Goal: Task Accomplishment & Management: Complete application form

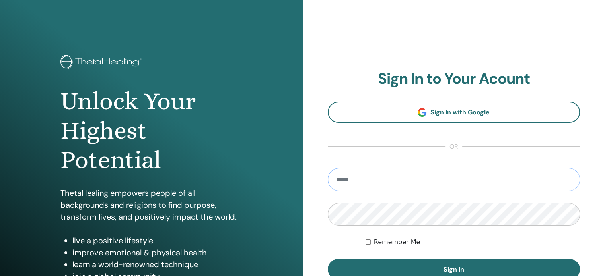
click at [360, 177] on input "email" at bounding box center [454, 179] width 252 height 23
type input "**********"
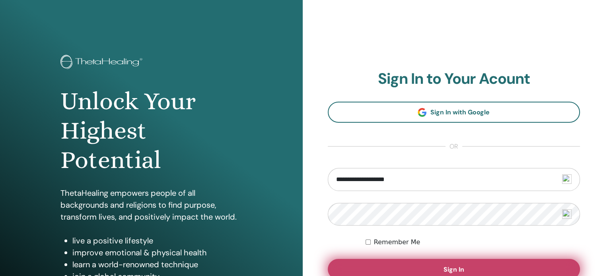
click at [386, 268] on button "Sign In" at bounding box center [454, 269] width 252 height 21
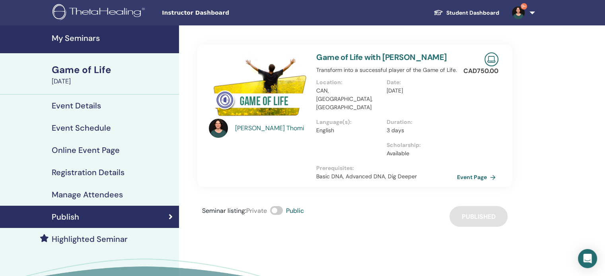
click at [76, 39] on h4 "My Seminars" at bounding box center [113, 38] width 122 height 10
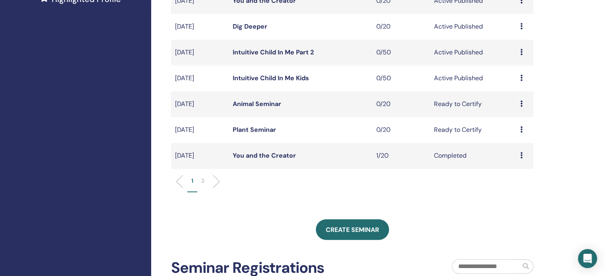
scroll to position [242, 0]
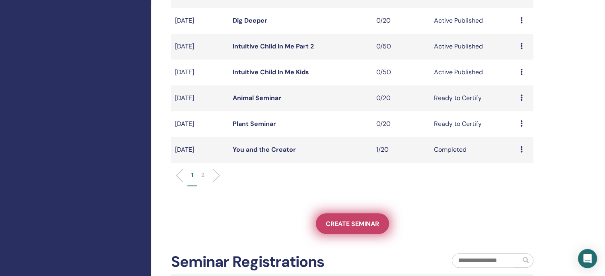
click at [342, 221] on span "Create seminar" at bounding box center [352, 224] width 53 height 8
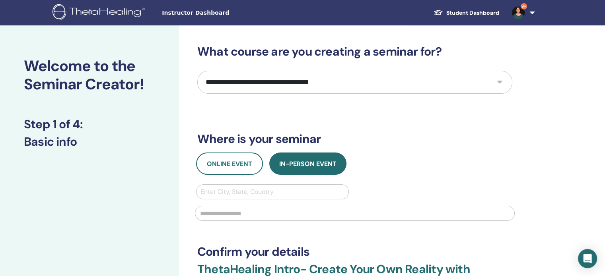
click at [457, 80] on select "**********" at bounding box center [354, 82] width 315 height 23
select select "**"
click at [197, 71] on select "**********" at bounding box center [354, 82] width 315 height 23
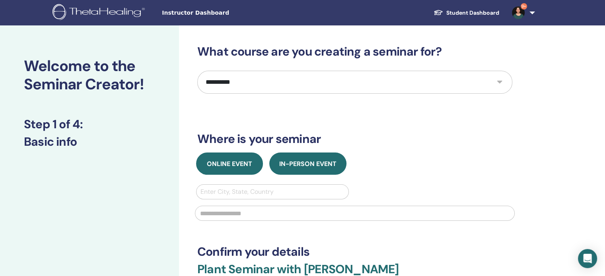
click at [242, 168] on button "Online Event" at bounding box center [229, 164] width 67 height 22
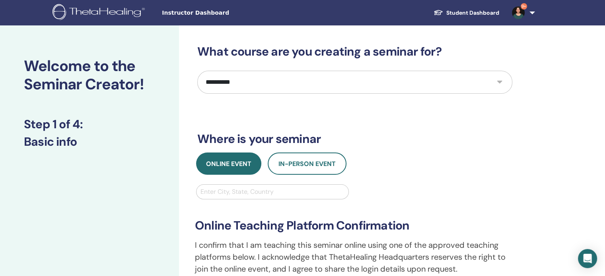
click at [233, 192] on div at bounding box center [272, 191] width 144 height 11
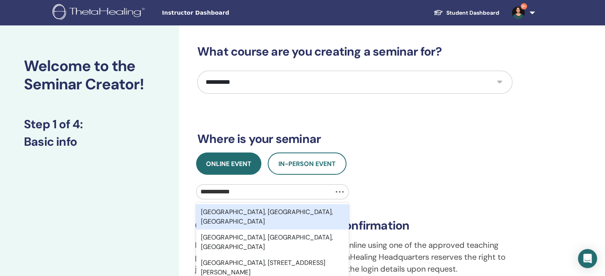
type input "**********"
click at [231, 211] on div "Vancouver, BC, CAN" at bounding box center [272, 216] width 153 height 25
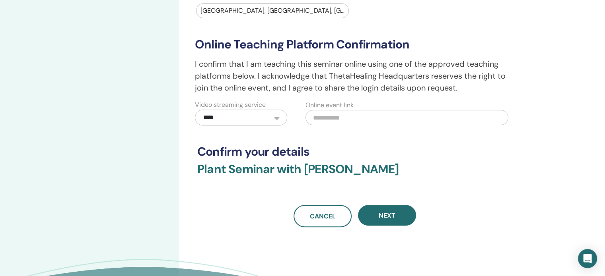
scroll to position [185, 0]
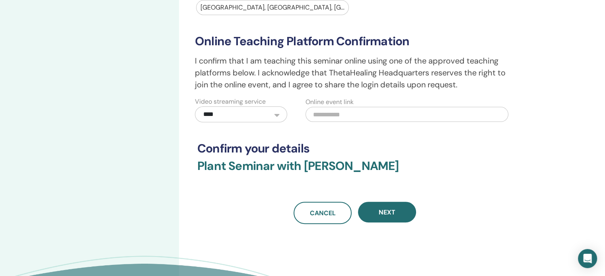
click at [338, 115] on input "text" at bounding box center [406, 114] width 203 height 15
paste input "**********"
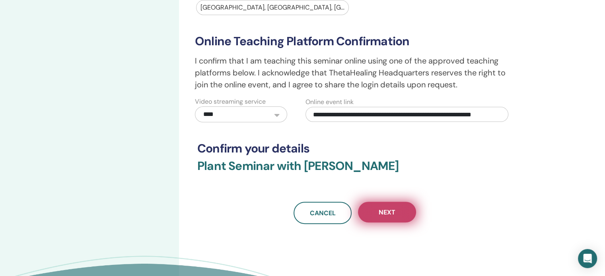
type input "**********"
click at [394, 212] on span "Next" at bounding box center [387, 212] width 17 height 8
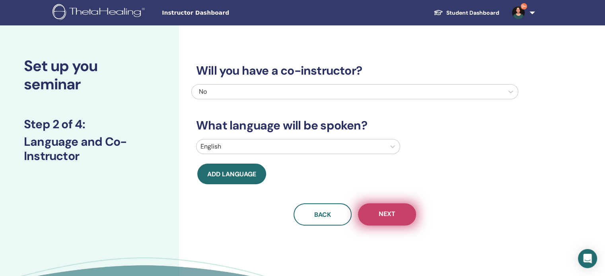
click at [401, 216] on button "Next" at bounding box center [387, 215] width 58 height 22
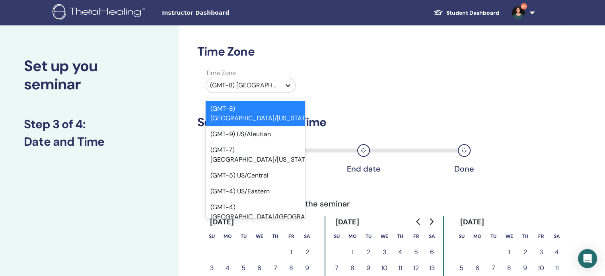
click at [288, 87] on icon at bounding box center [288, 86] width 8 height 8
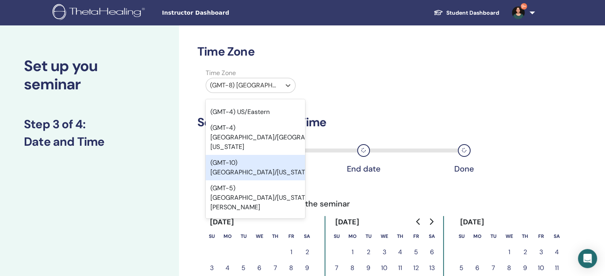
scroll to position [95, 0]
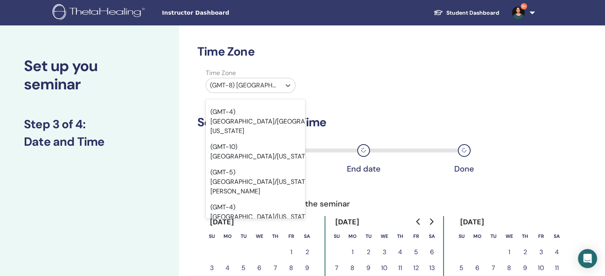
click at [259, 251] on div "(GMT-7) US/Pacific" at bounding box center [255, 263] width 99 height 25
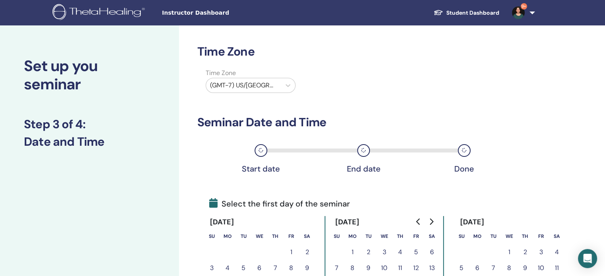
click at [432, 222] on icon "Go to next month" at bounding box center [432, 222] width 4 height 6
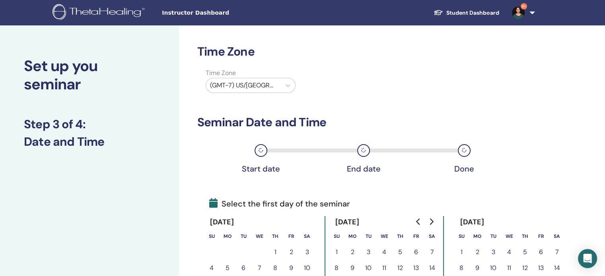
click at [432, 222] on icon "Go to next month" at bounding box center [432, 222] width 4 height 6
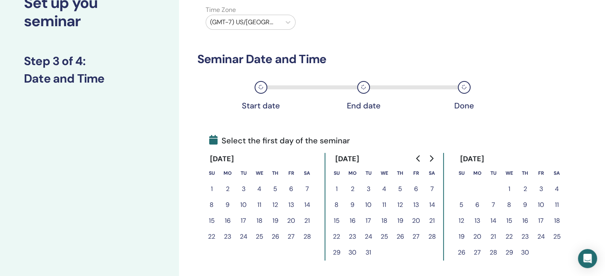
scroll to position [74, 0]
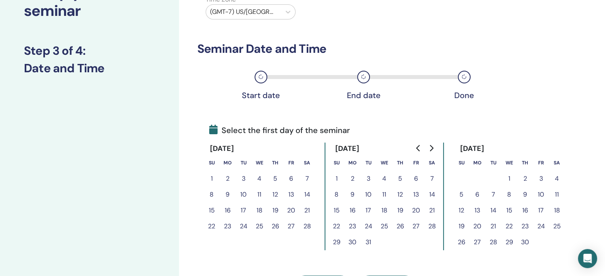
click at [431, 147] on icon "Go to next month" at bounding box center [431, 148] width 6 height 6
click at [557, 241] on button "30" at bounding box center [557, 243] width 16 height 16
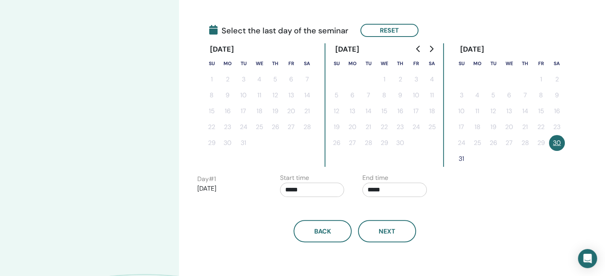
scroll to position [176, 0]
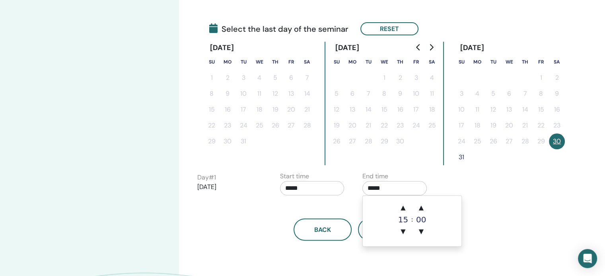
click at [380, 190] on input "*****" at bounding box center [394, 188] width 64 height 14
click at [404, 207] on span "▲" at bounding box center [403, 208] width 16 height 16
type input "*****"
click at [445, 187] on div "Day # 1 2026/05/30 Start time ***** End time *****" at bounding box center [356, 186] width 330 height 28
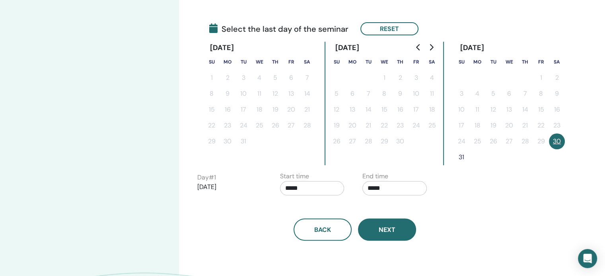
click at [386, 234] on button "Next" at bounding box center [387, 230] width 58 height 22
click at [555, 140] on button "30" at bounding box center [557, 142] width 16 height 16
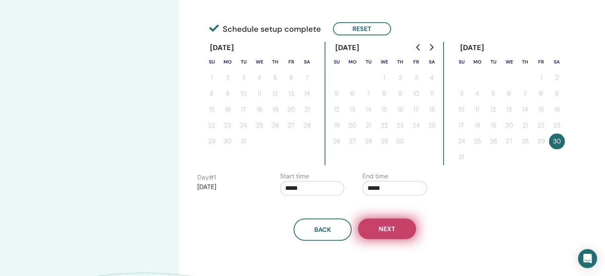
click at [392, 227] on span "Next" at bounding box center [387, 229] width 17 height 8
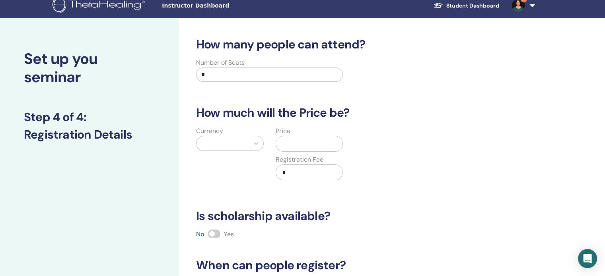
scroll to position [0, 0]
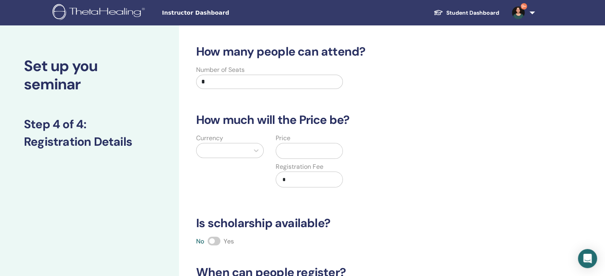
click at [220, 81] on input "*" at bounding box center [269, 82] width 147 height 14
drag, startPoint x: 220, startPoint y: 81, endPoint x: 181, endPoint y: 82, distance: 39.0
click at [181, 82] on div "How many people can attend? Number of Seats * How much will the Price be? Curre…" at bounding box center [380, 249] width 403 height 448
type input "**"
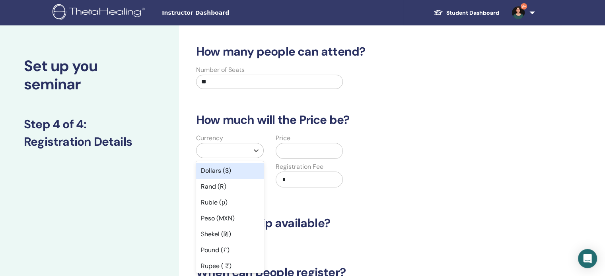
click at [230, 151] on div at bounding box center [222, 151] width 52 height 14
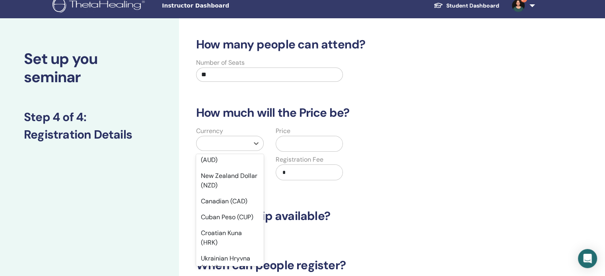
scroll to position [197, 0]
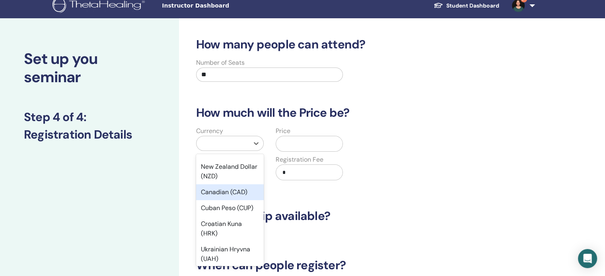
click at [239, 192] on div "Canadian (CAD)" at bounding box center [230, 193] width 68 height 16
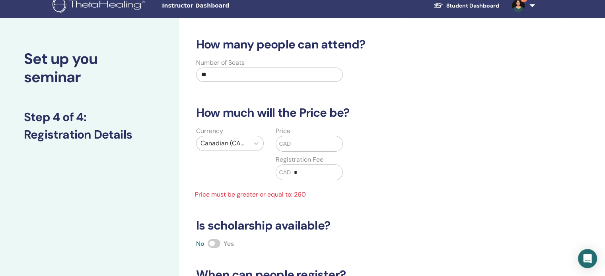
click at [301, 148] on input "text" at bounding box center [317, 143] width 52 height 15
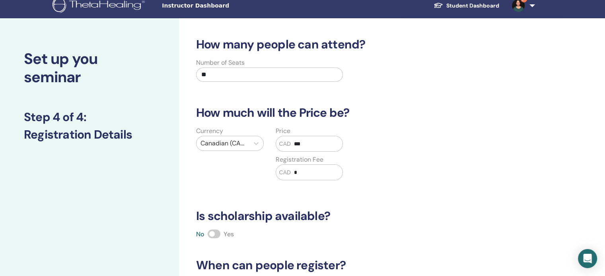
type input "***"
click at [212, 231] on span at bounding box center [214, 234] width 13 height 9
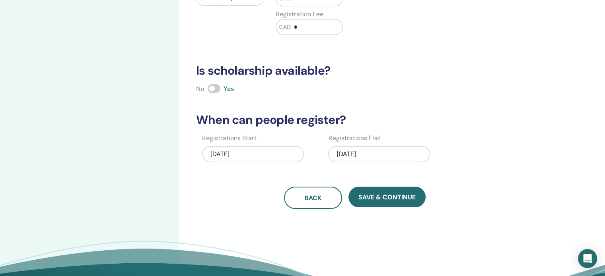
scroll to position [156, 0]
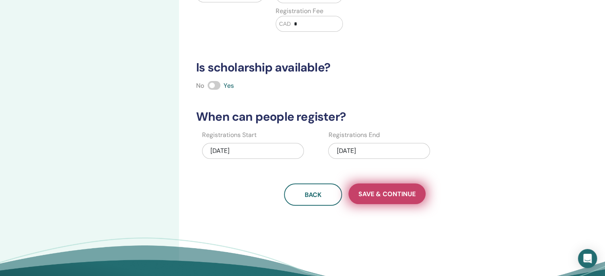
click at [385, 200] on button "Save & Continue" at bounding box center [386, 194] width 77 height 21
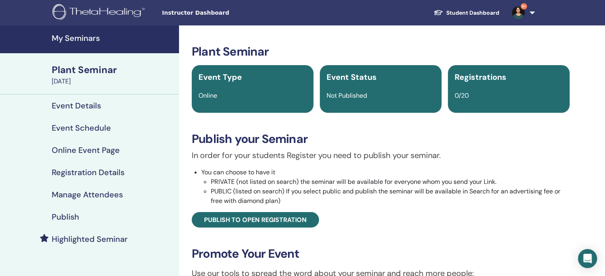
click at [78, 173] on h4 "Registration Details" at bounding box center [88, 173] width 73 height 10
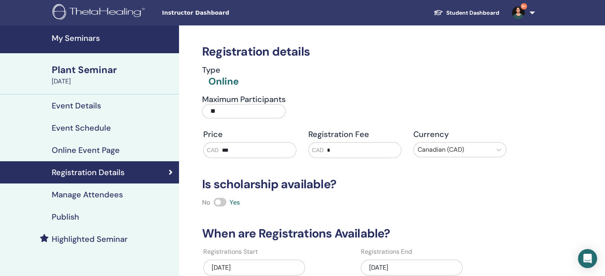
click at [90, 194] on h4 "Manage Attendees" at bounding box center [87, 195] width 71 height 10
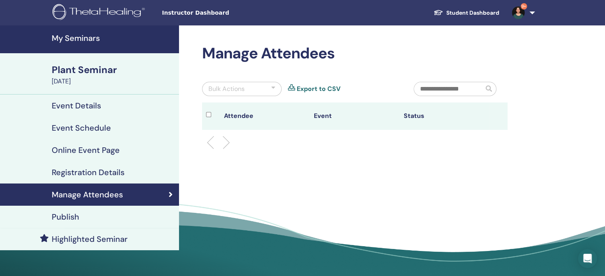
click at [66, 213] on h4 "Publish" at bounding box center [65, 217] width 27 height 10
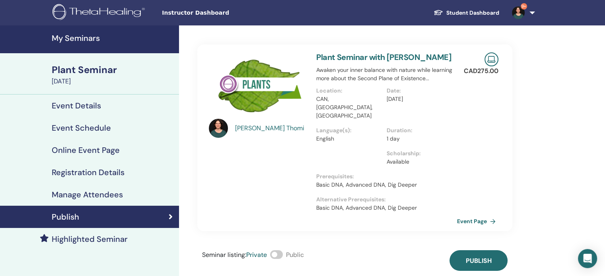
click at [280, 251] on span at bounding box center [276, 255] width 13 height 9
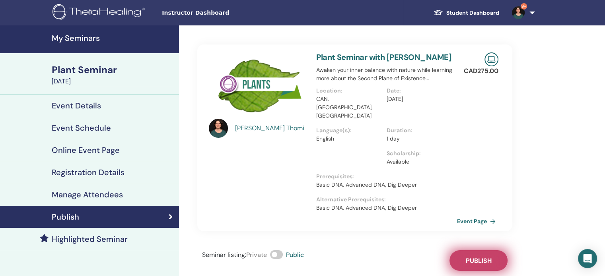
click at [480, 257] on span "Publish" at bounding box center [479, 261] width 26 height 8
click at [476, 216] on link "Event Page" at bounding box center [479, 222] width 42 height 12
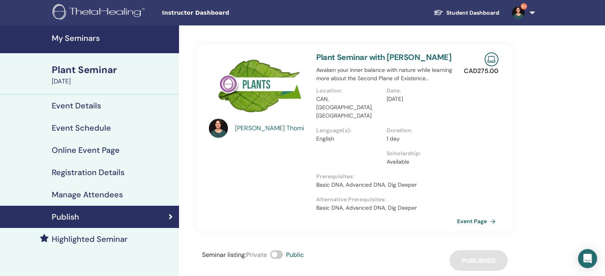
click at [88, 37] on h4 "My Seminars" at bounding box center [113, 38] width 122 height 10
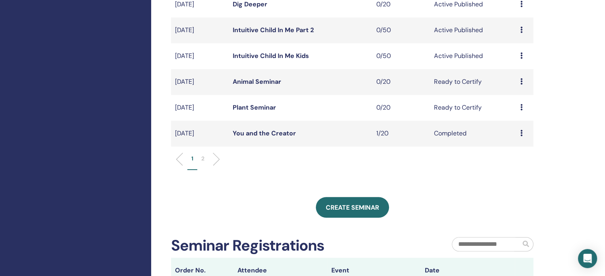
scroll to position [256, 0]
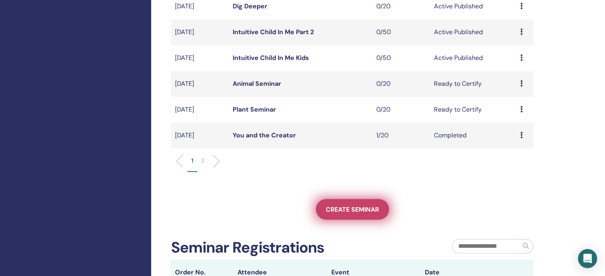
click at [362, 204] on link "Create seminar" at bounding box center [352, 209] width 73 height 21
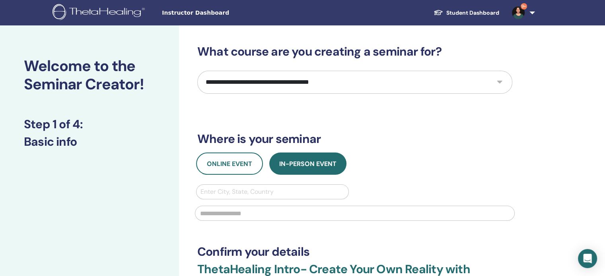
click at [400, 79] on select "**********" at bounding box center [354, 82] width 315 height 23
select select "**"
click at [197, 71] on select "**********" at bounding box center [354, 82] width 315 height 23
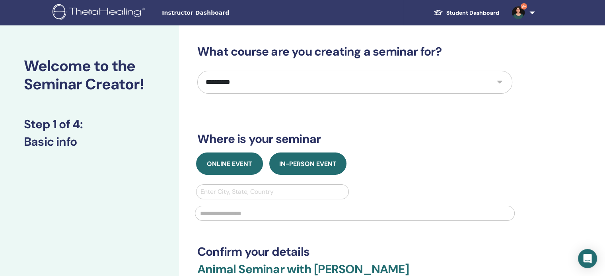
click at [244, 161] on span "Online Event" at bounding box center [229, 164] width 45 height 8
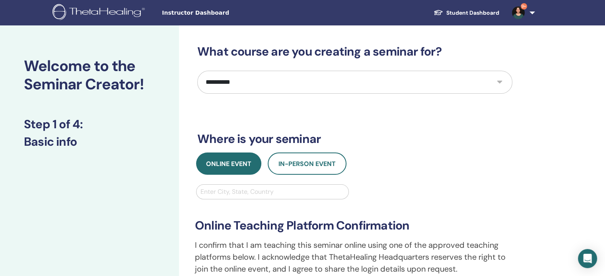
click at [223, 192] on div at bounding box center [272, 191] width 144 height 11
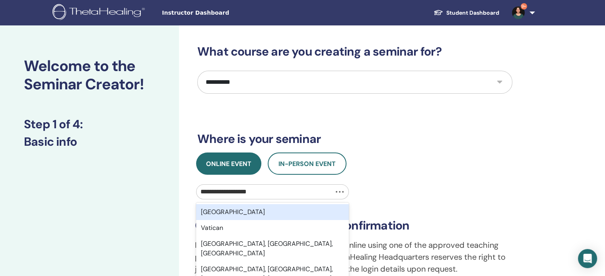
type input "**********"
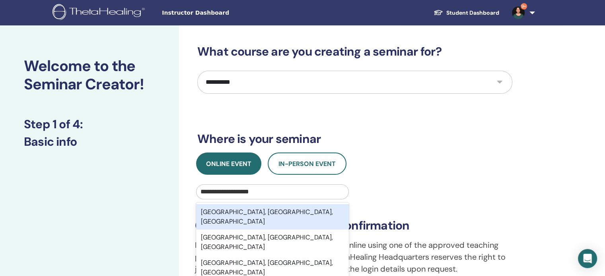
click at [224, 212] on div "Vancouver, BC, CAN" at bounding box center [272, 216] width 153 height 25
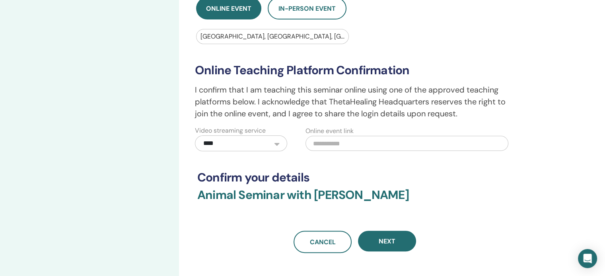
scroll to position [173, 0]
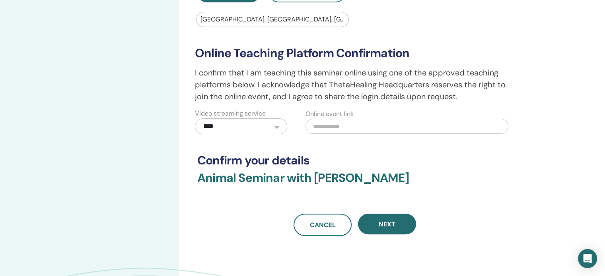
click at [345, 123] on input "text" at bounding box center [406, 126] width 203 height 15
paste input "**********"
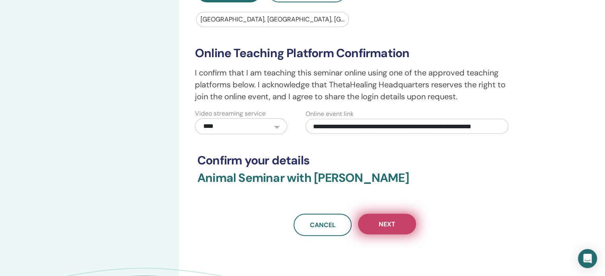
type input "**********"
click at [381, 225] on span "Next" at bounding box center [387, 224] width 17 height 8
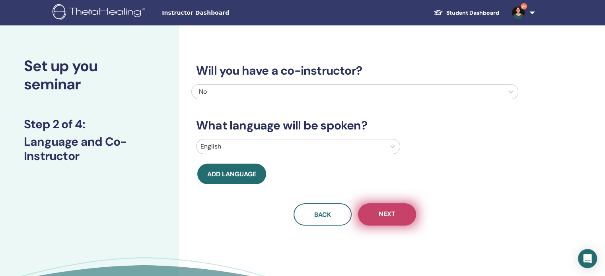
click at [397, 221] on button "Next" at bounding box center [387, 215] width 58 height 22
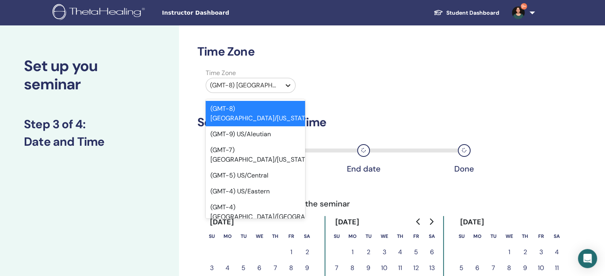
click at [286, 87] on icon at bounding box center [288, 86] width 8 height 8
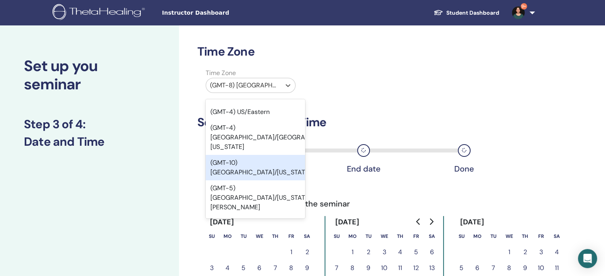
scroll to position [95, 0]
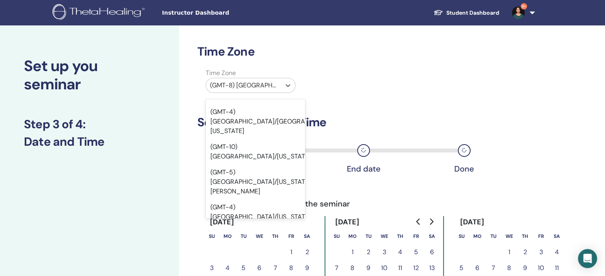
click at [256, 251] on div "(GMT-7) US/Pacific" at bounding box center [255, 263] width 99 height 25
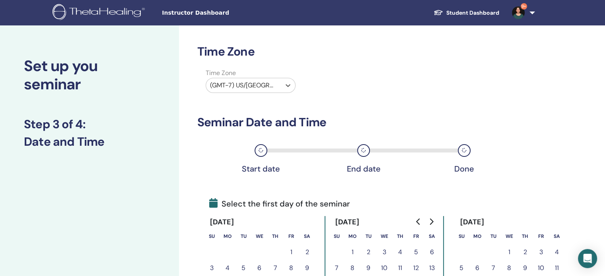
click at [432, 222] on icon "Go to next month" at bounding box center [432, 222] width 4 height 6
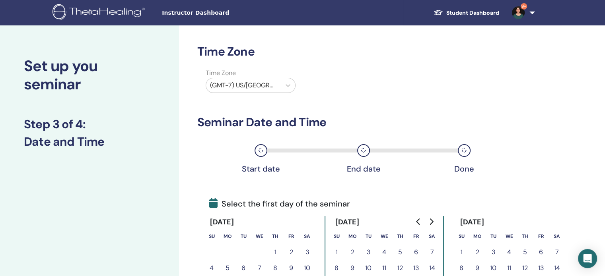
click at [432, 222] on icon "Go to next month" at bounding box center [432, 222] width 4 height 6
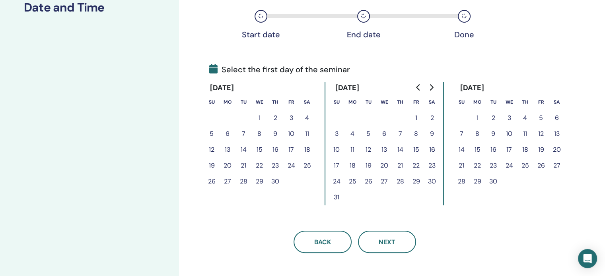
scroll to position [148, 0]
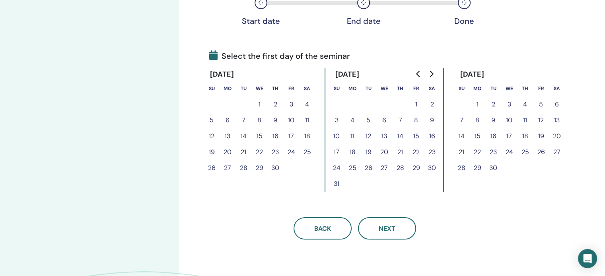
click at [336, 183] on button "31" at bounding box center [336, 184] width 16 height 16
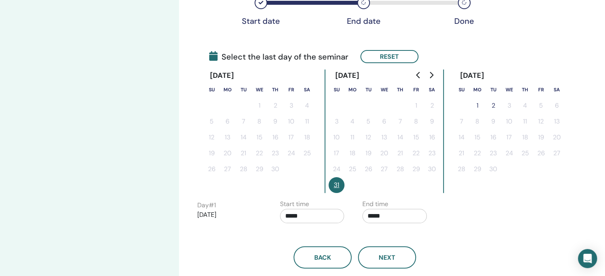
click at [385, 216] on input "*****" at bounding box center [394, 216] width 64 height 14
click at [404, 168] on span "▲" at bounding box center [403, 167] width 16 height 16
type input "*****"
click at [441, 248] on div "Back Next" at bounding box center [354, 258] width 327 height 22
click at [393, 261] on button "Next" at bounding box center [387, 258] width 58 height 22
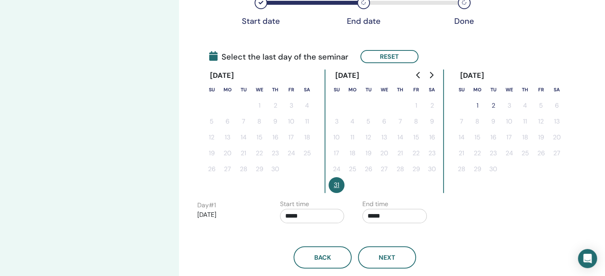
click at [335, 185] on button "31" at bounding box center [336, 185] width 16 height 16
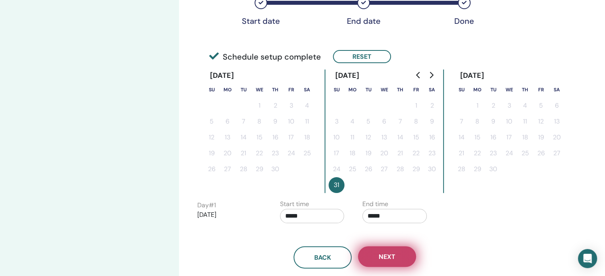
click at [379, 260] on span "Next" at bounding box center [387, 257] width 17 height 8
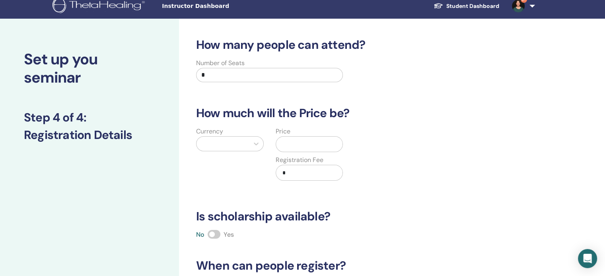
scroll to position [0, 0]
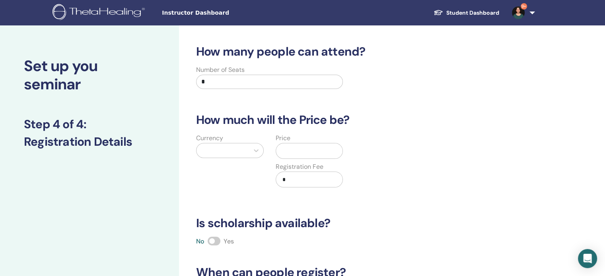
drag, startPoint x: 226, startPoint y: 85, endPoint x: 180, endPoint y: 83, distance: 46.2
click at [180, 83] on div "How many people can attend? Number of Seats * How much will the Price be? Curre…" at bounding box center [380, 249] width 403 height 448
type input "**"
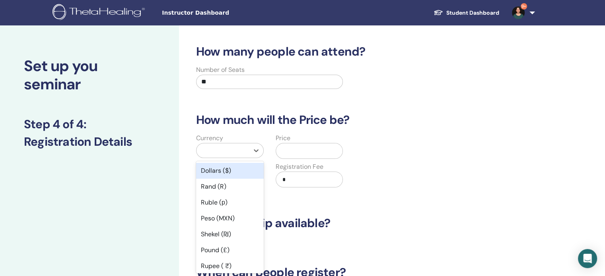
click at [224, 155] on div "option Dollars ($) focused, 1 of 45. 45 results available. Use Up and Down to c…" at bounding box center [230, 150] width 68 height 15
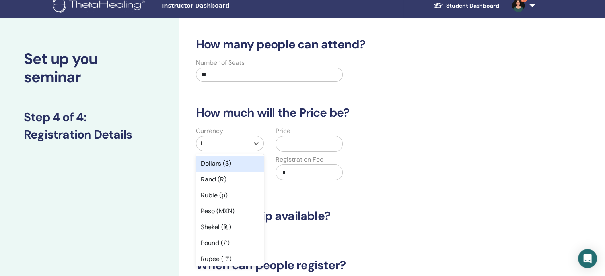
type input "**"
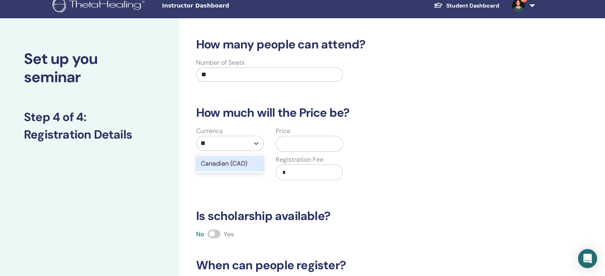
click at [219, 167] on div "Canadian (CAD)" at bounding box center [230, 164] width 68 height 16
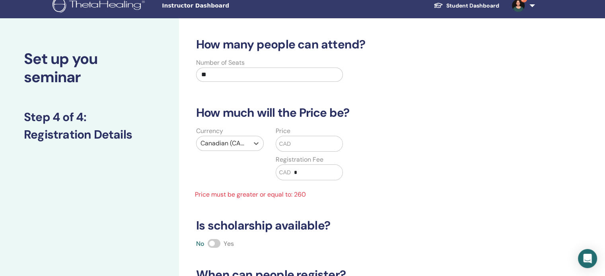
click at [305, 148] on input "text" at bounding box center [317, 143] width 52 height 15
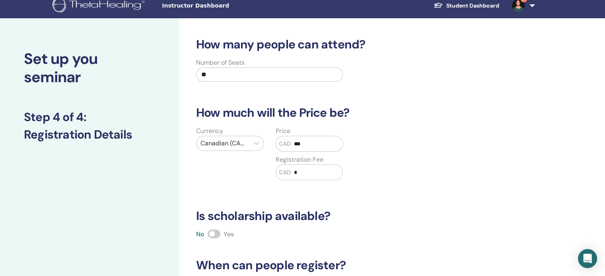
type input "***"
click at [213, 234] on span at bounding box center [214, 234] width 13 height 9
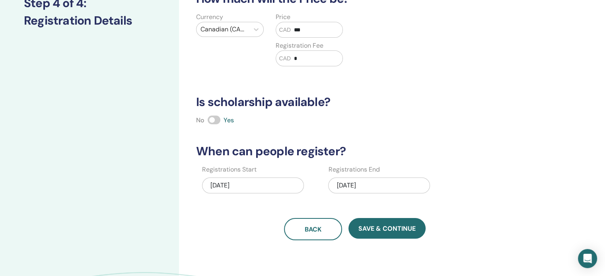
scroll to position [121, 0]
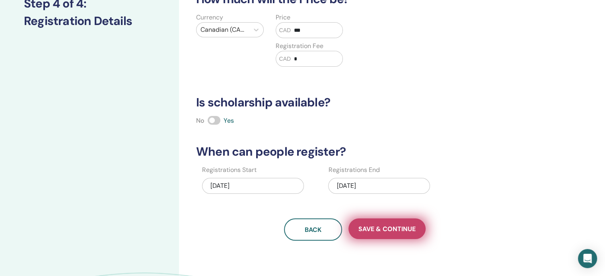
click at [387, 230] on span "Save & Continue" at bounding box center [386, 229] width 57 height 8
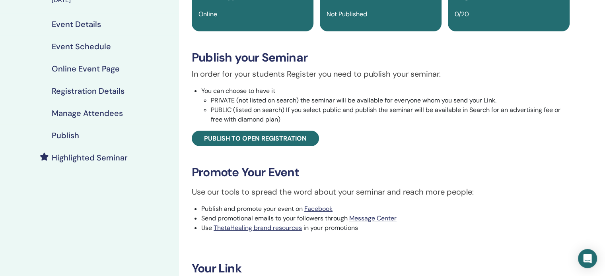
scroll to position [64, 0]
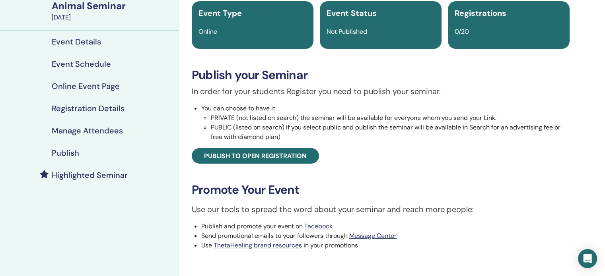
click at [72, 152] on h4 "Publish" at bounding box center [65, 153] width 27 height 10
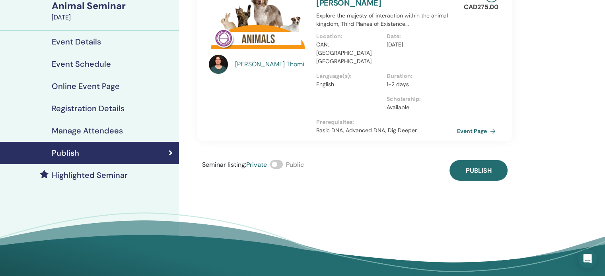
click at [275, 160] on span at bounding box center [276, 164] width 13 height 9
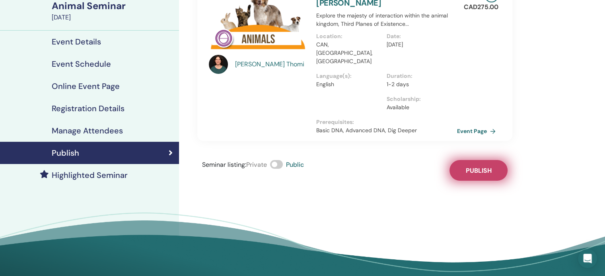
click at [485, 167] on span "Publish" at bounding box center [479, 171] width 26 height 8
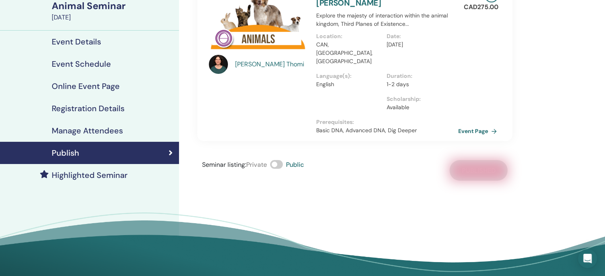
click at [474, 125] on link "Event Page" at bounding box center [479, 131] width 42 height 12
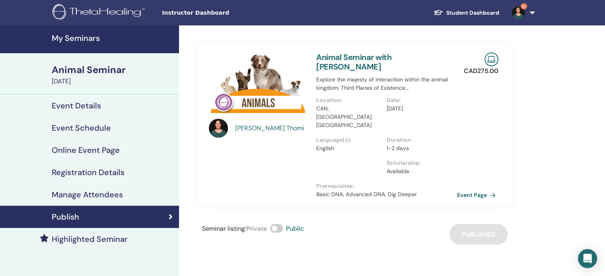
click at [85, 36] on h4 "My Seminars" at bounding box center [113, 38] width 122 height 10
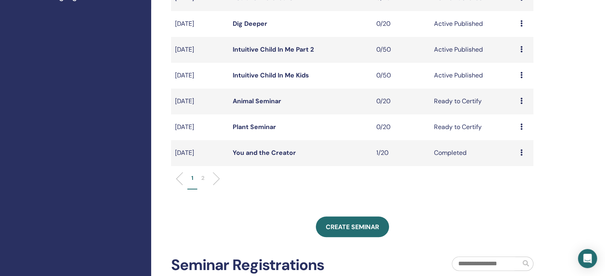
scroll to position [238, 0]
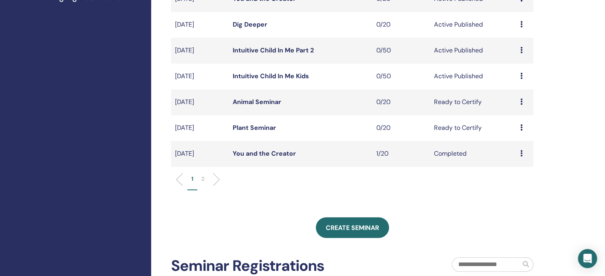
click at [520, 129] on icon at bounding box center [521, 127] width 2 height 6
click at [511, 173] on p "Cancel" at bounding box center [514, 172] width 30 height 10
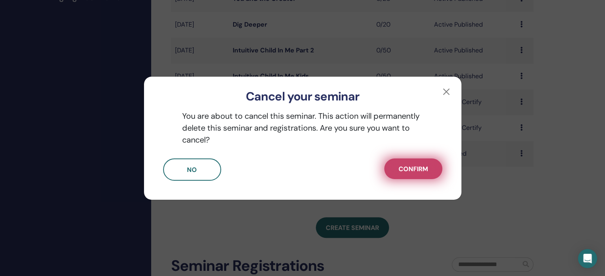
click at [432, 170] on button "Confirm" at bounding box center [413, 169] width 58 height 21
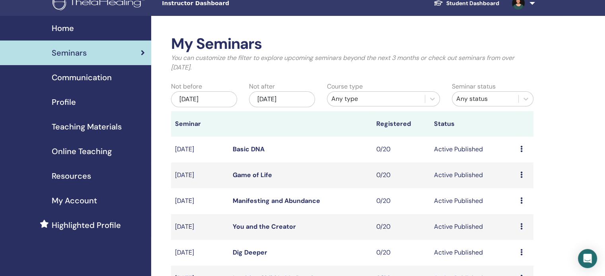
scroll to position [13, 0]
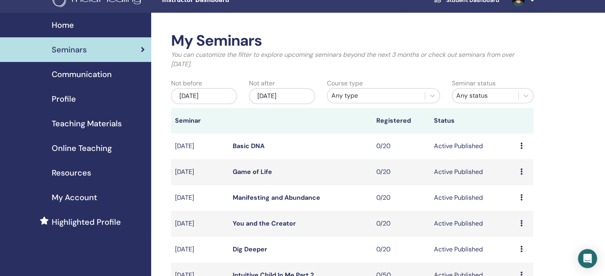
click at [285, 97] on div "Nov/10, 2025" at bounding box center [282, 96] width 66 height 16
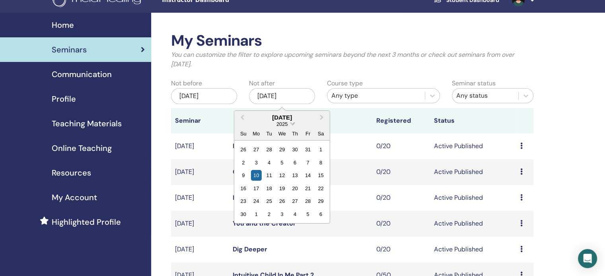
click at [289, 123] on span "Choose Date" at bounding box center [291, 122] width 5 height 5
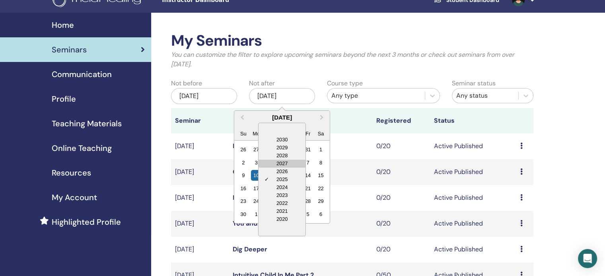
click at [285, 166] on div "2027" at bounding box center [281, 164] width 47 height 8
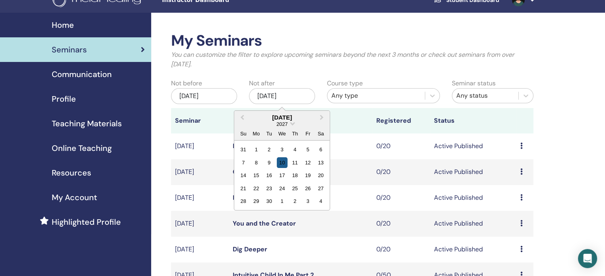
click at [281, 163] on div "10" at bounding box center [281, 162] width 11 height 11
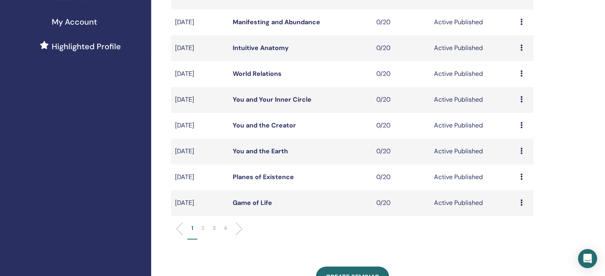
scroll to position [190, 0]
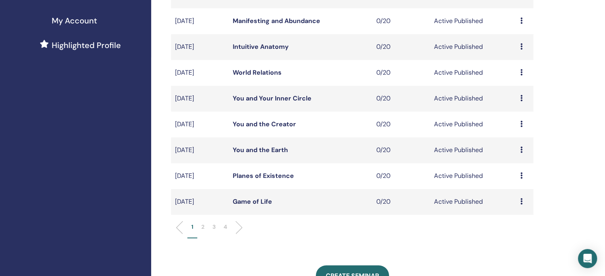
click at [204, 227] on p "2" at bounding box center [202, 227] width 3 height 8
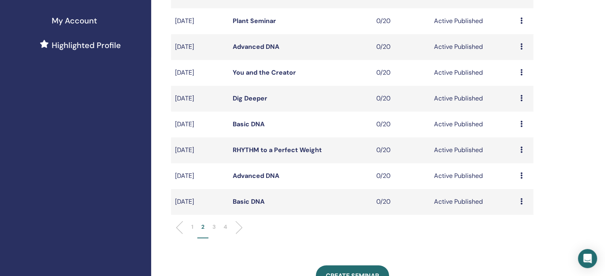
click at [267, 24] on link "Plant Seminar" at bounding box center [254, 21] width 43 height 8
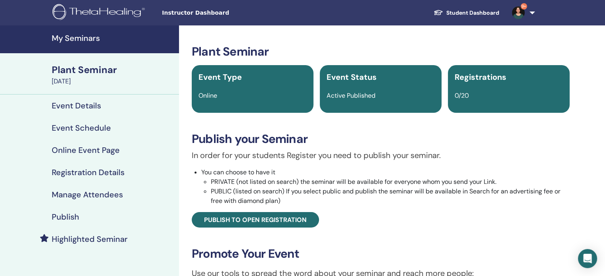
click at [68, 216] on h4 "Publish" at bounding box center [65, 217] width 27 height 10
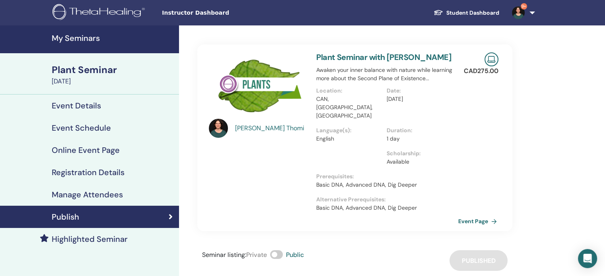
click at [476, 216] on link "Event Page" at bounding box center [479, 222] width 42 height 12
